Goal: Information Seeking & Learning: Learn about a topic

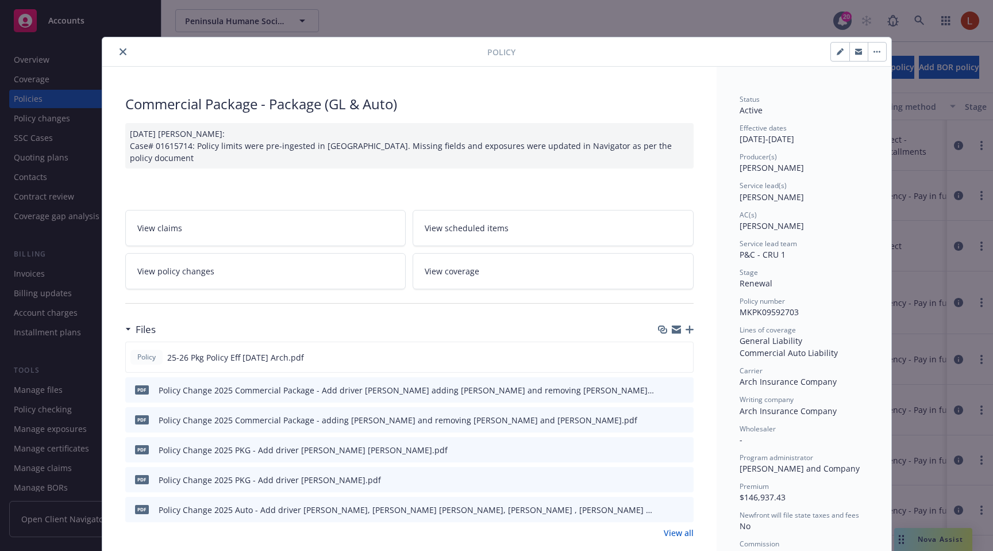
scroll to position [34, 0]
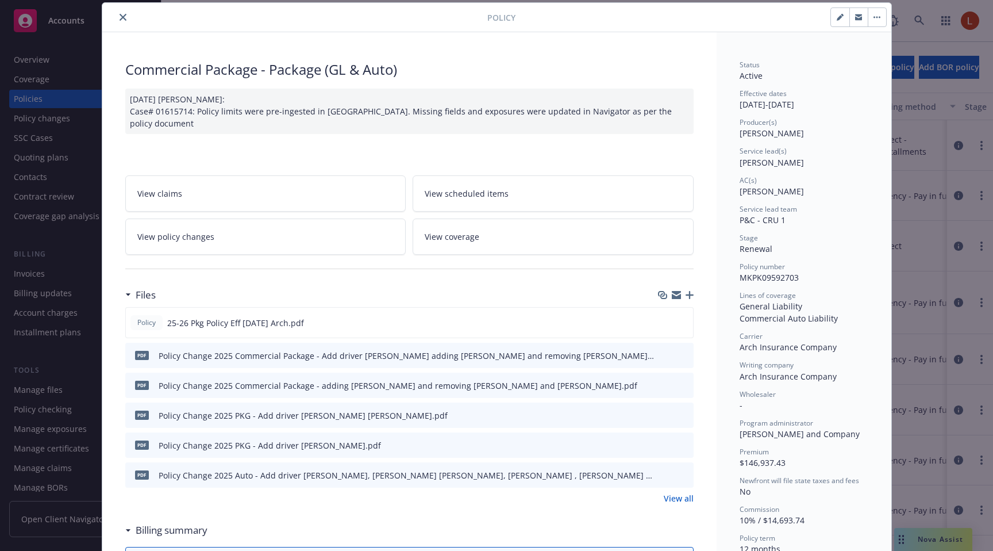
click at [468, 241] on link "View coverage" at bounding box center [553, 236] width 281 height 36
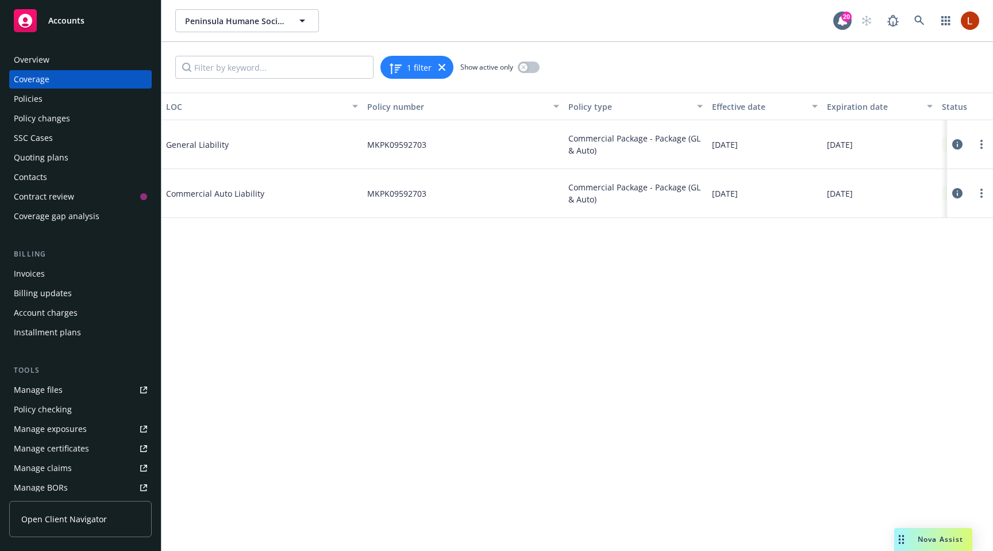
click at [955, 142] on icon at bounding box center [957, 144] width 10 height 10
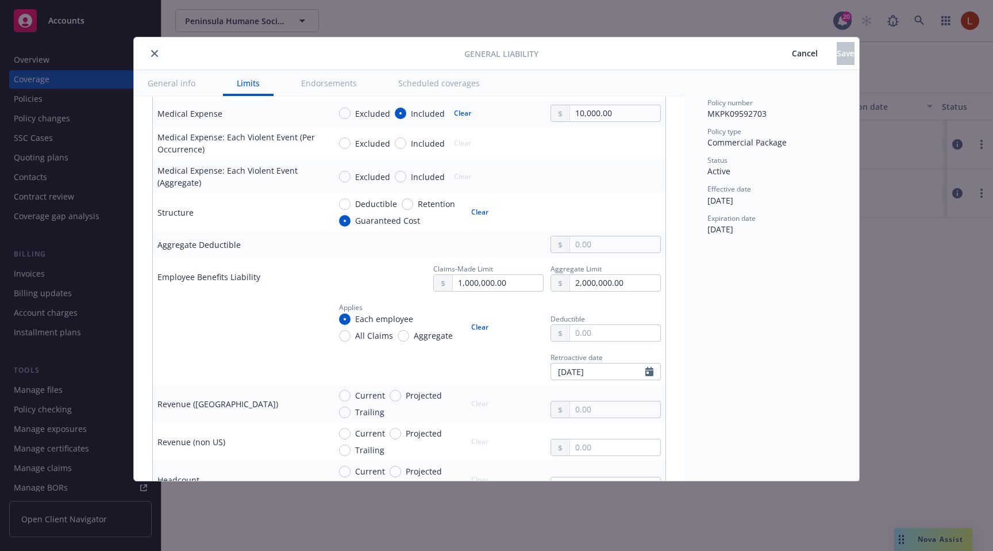
scroll to position [503, 0]
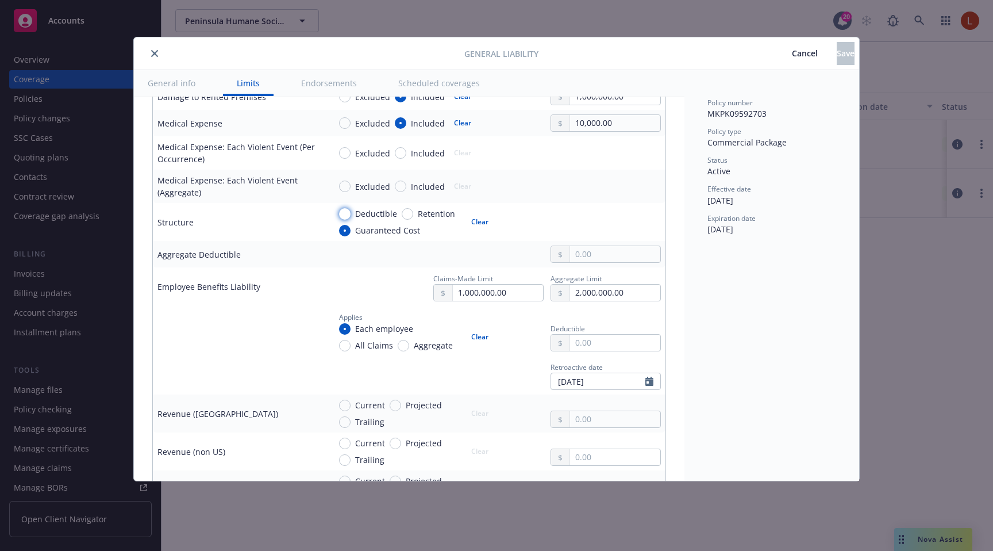
click at [348, 214] on input "Deductible" at bounding box center [344, 213] width 11 height 11
radio input "true"
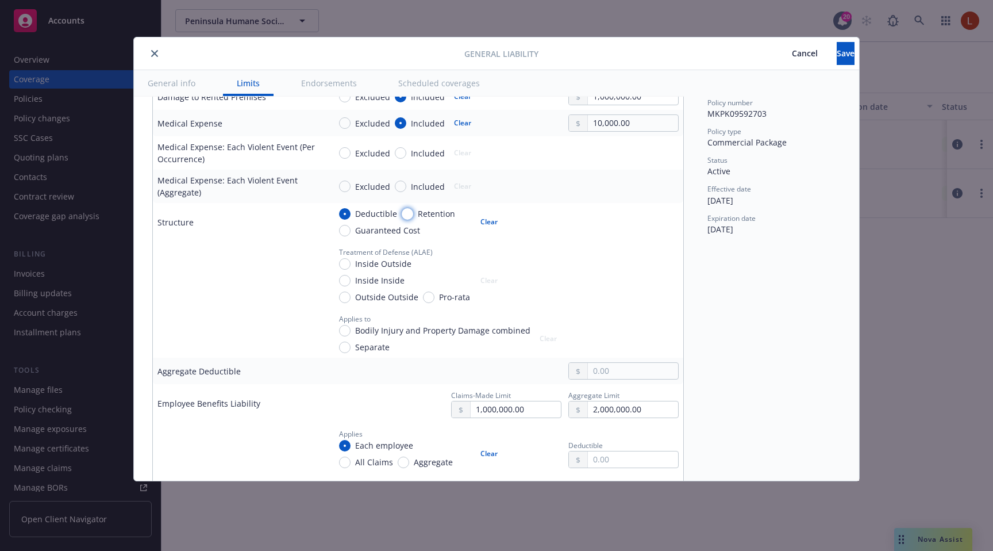
click at [402, 215] on input "Retention" at bounding box center [407, 213] width 11 height 11
radio input "true"
click at [349, 227] on input "Guaranteed Cost" at bounding box center [344, 230] width 11 height 11
radio input "true"
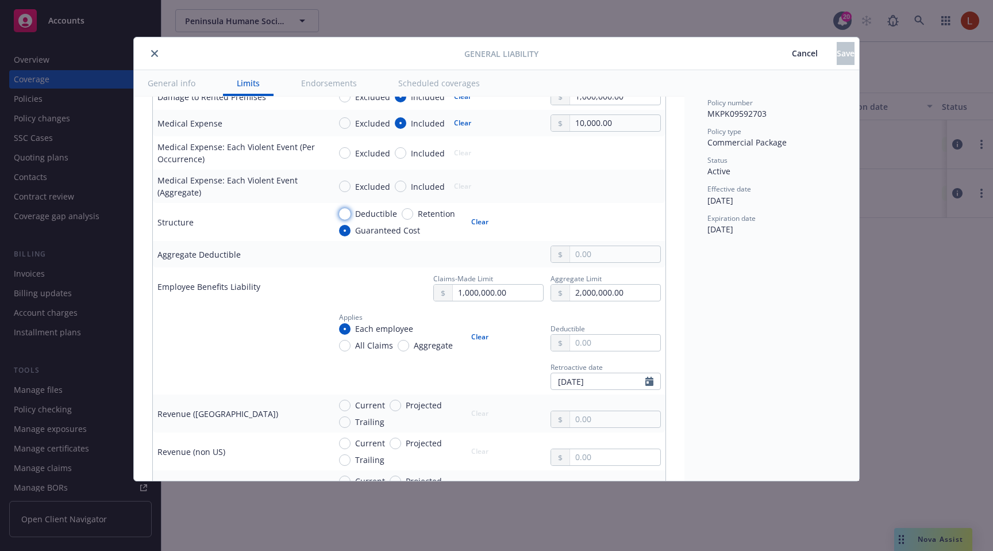
click at [348, 216] on input "Deductible" at bounding box center [344, 213] width 11 height 11
radio input "true"
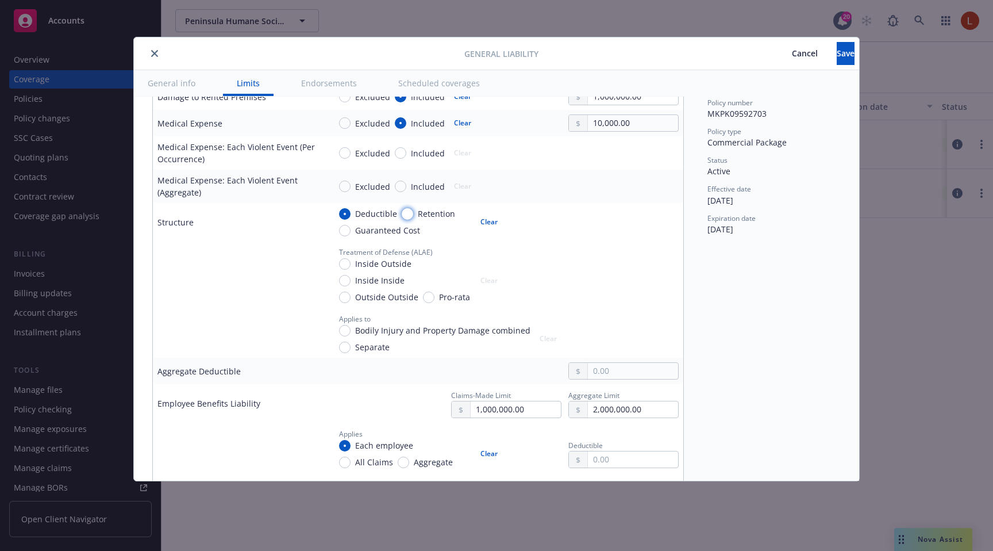
click at [402, 215] on input "Retention" at bounding box center [407, 213] width 11 height 11
radio input "true"
click at [351, 230] on span "Guaranteed Cost" at bounding box center [386, 230] width 70 height 12
click at [351, 230] on input "Guaranteed Cost" at bounding box center [344, 230] width 11 height 11
radio input "true"
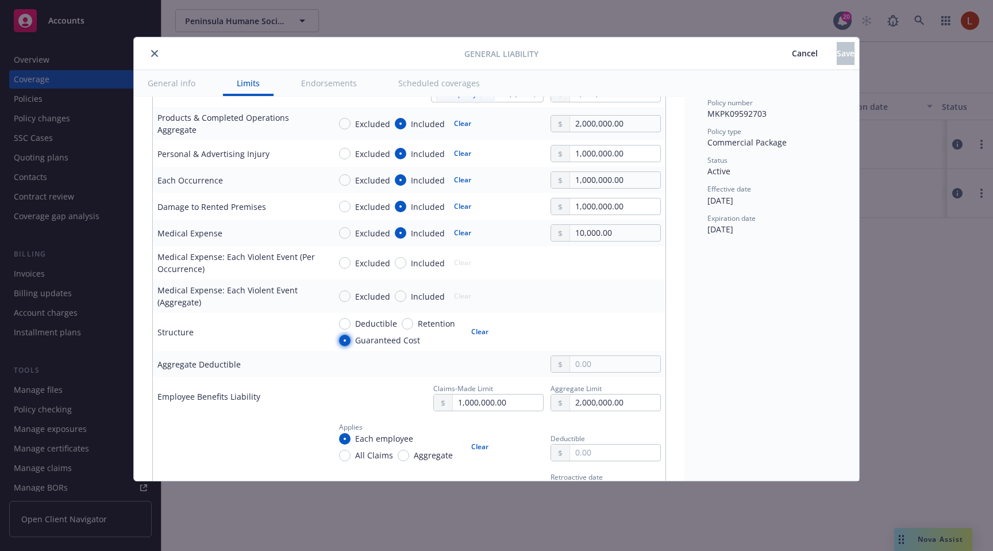
scroll to position [368, 0]
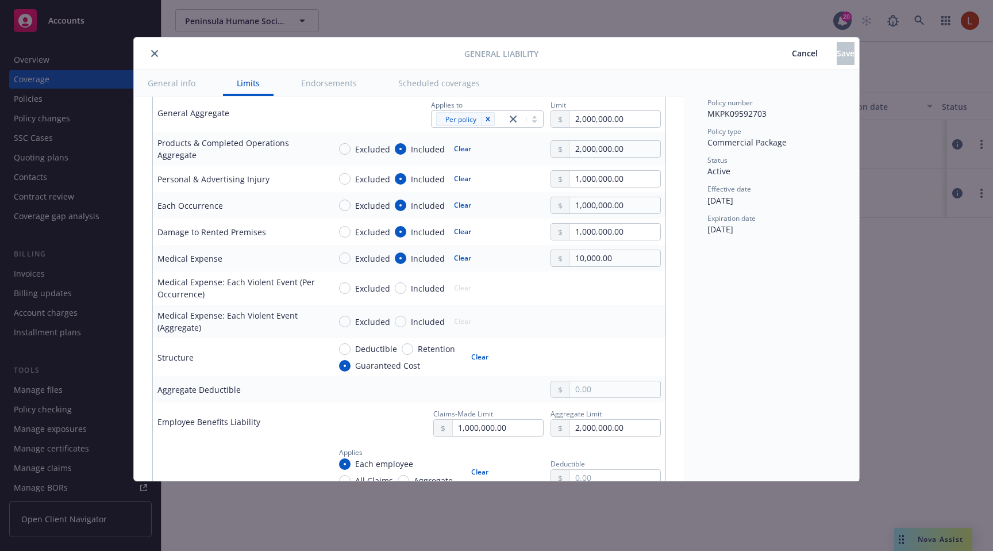
click at [352, 345] on span "Deductible" at bounding box center [374, 349] width 47 height 12
click at [351, 345] on input "Deductible" at bounding box center [344, 348] width 11 height 11
radio input "true"
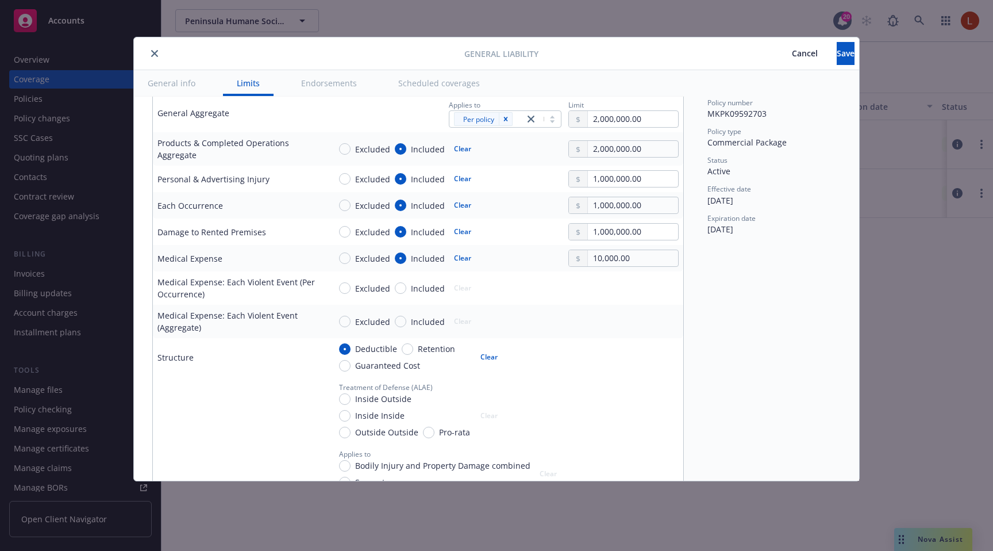
click at [351, 359] on span "Guaranteed Cost" at bounding box center [386, 365] width 70 height 12
click at [351, 360] on input "Guaranteed Cost" at bounding box center [344, 365] width 11 height 11
radio input "true"
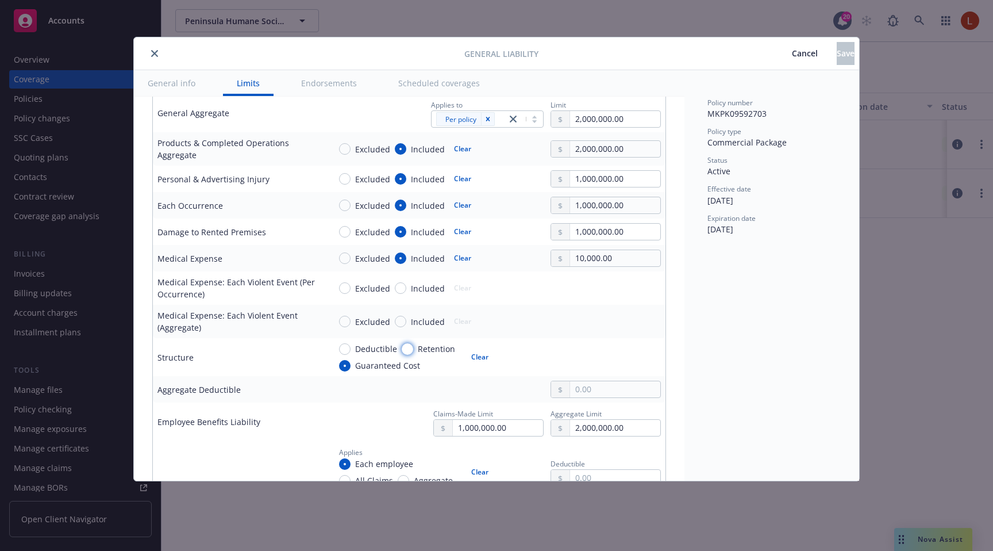
click at [404, 351] on input "Retention" at bounding box center [407, 348] width 11 height 11
radio input "true"
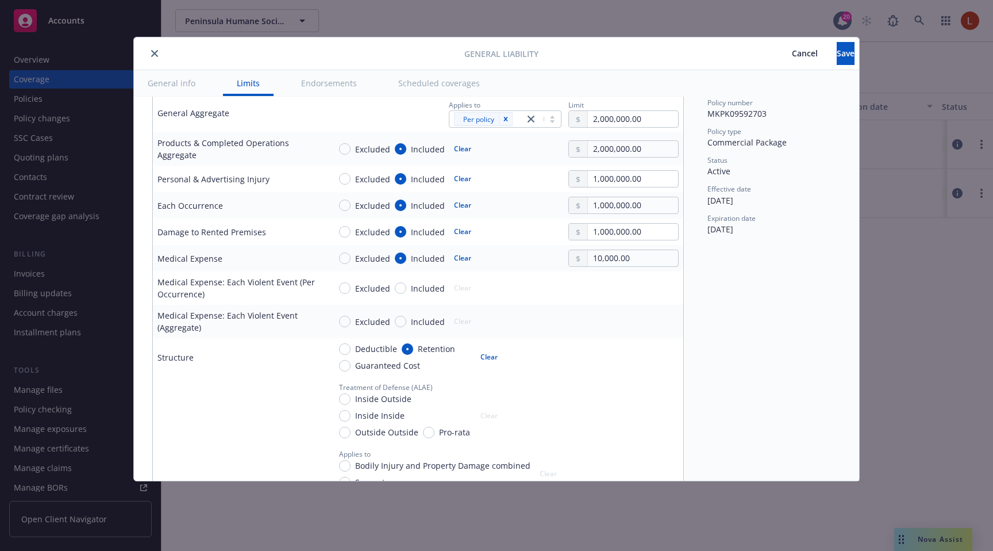
click at [361, 355] on div "Deductible Retention Guaranteed Cost" at bounding box center [405, 357] width 132 height 29
click at [359, 349] on span "Deductible" at bounding box center [376, 349] width 42 height 12
click at [351, 349] on input "Deductible" at bounding box center [344, 348] width 11 height 11
radio input "true"
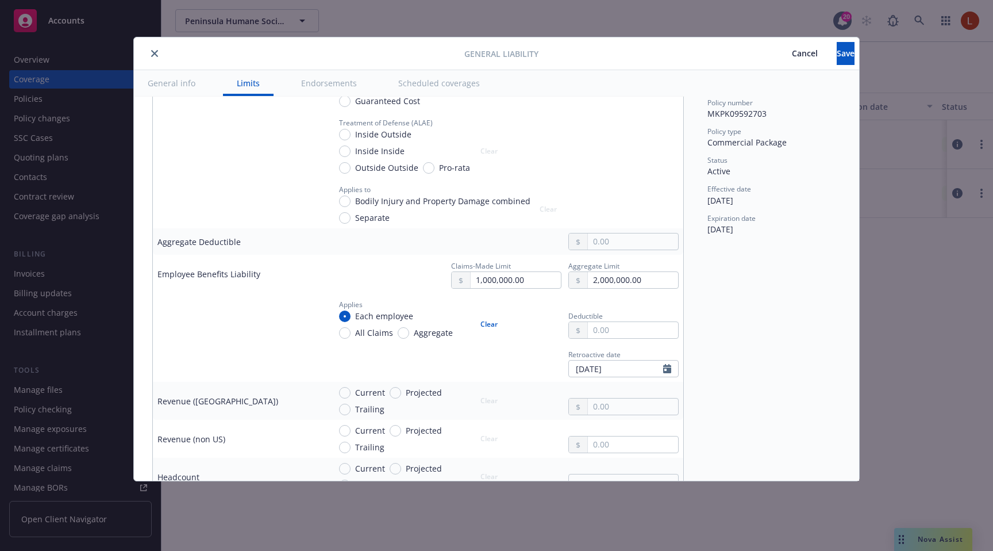
scroll to position [640, 0]
